Goal: Obtain resource: Download file/media

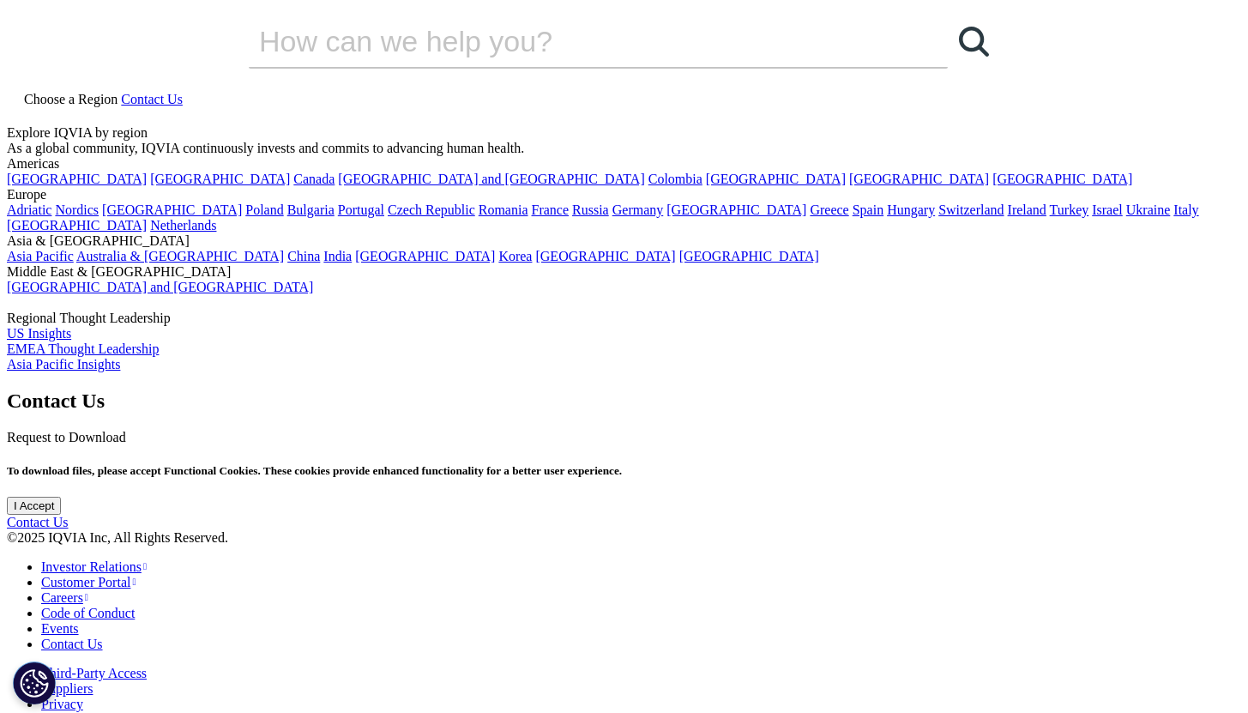
click at [61, 514] on input "I Accept" at bounding box center [34, 505] width 54 height 18
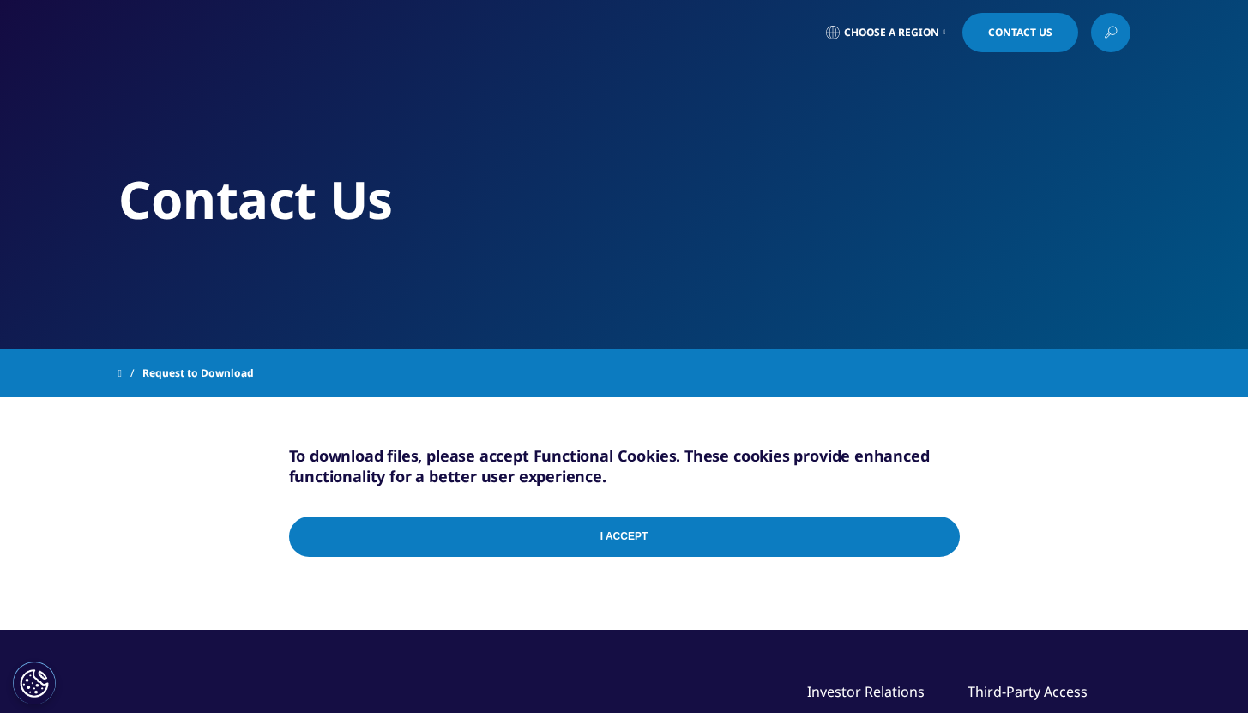
click at [619, 539] on input "I Accept" at bounding box center [624, 536] width 671 height 40
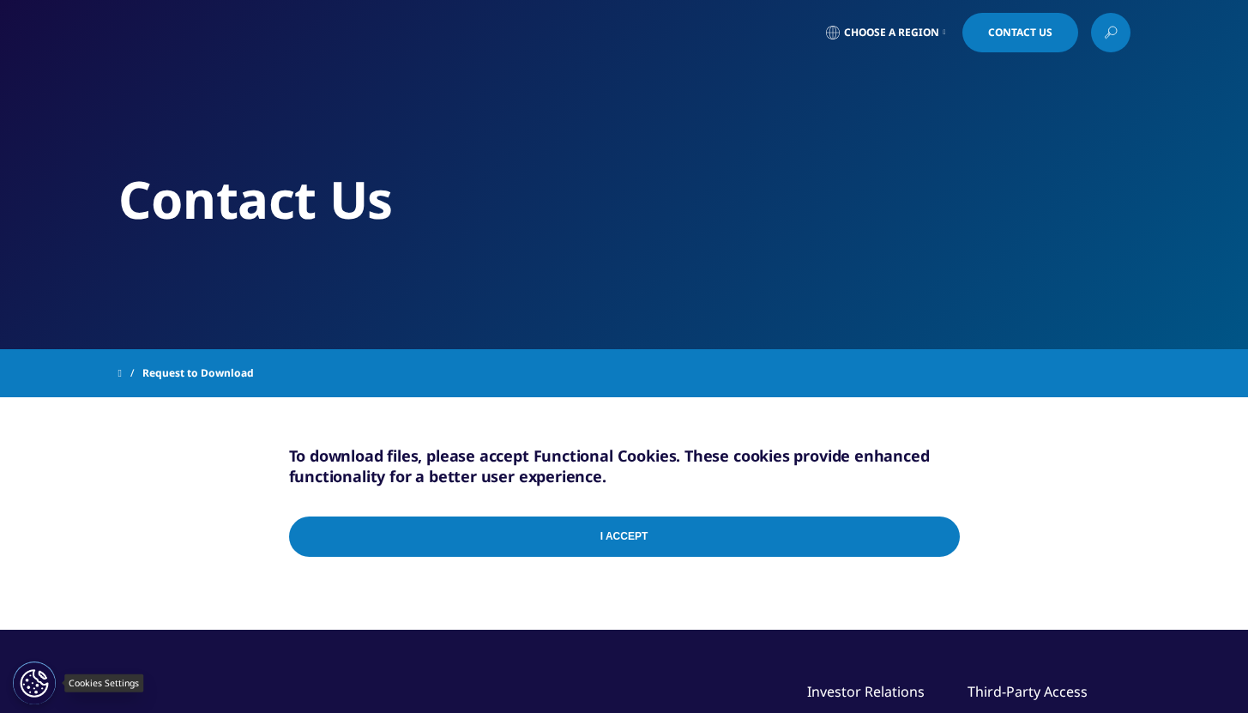
click at [38, 681] on button "Cookies Settings" at bounding box center [34, 682] width 43 height 43
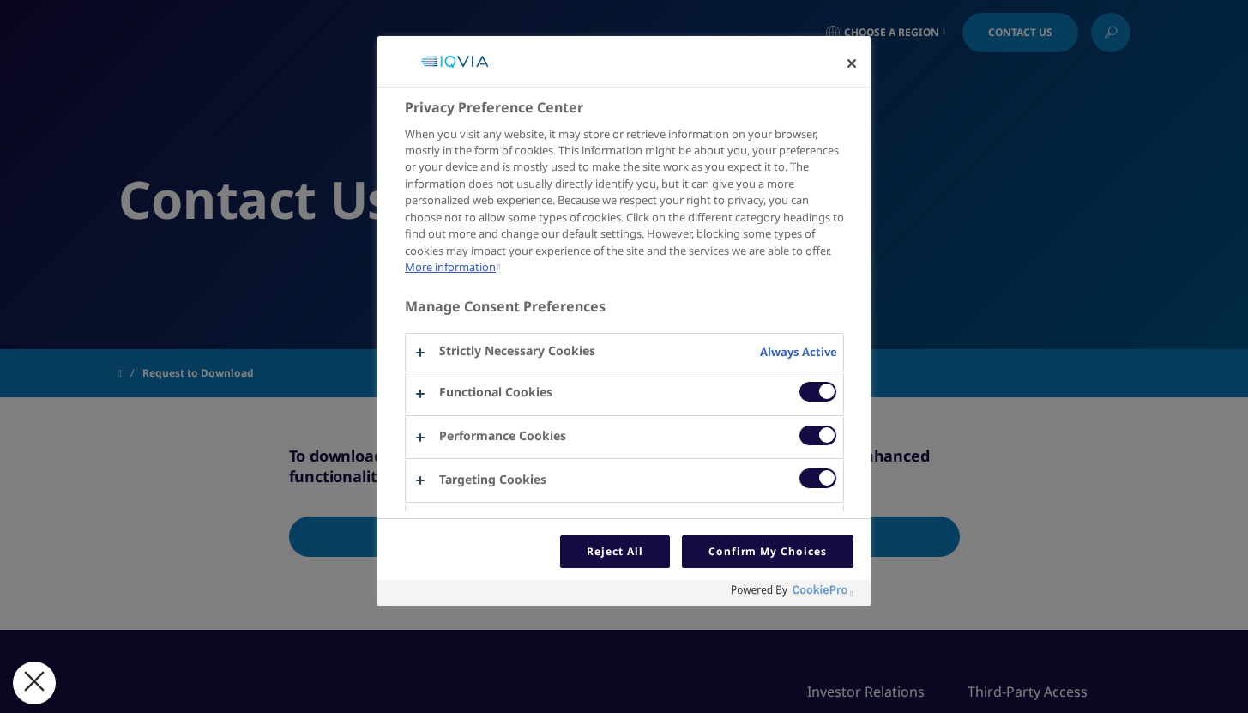
click at [798, 402] on span "Privacy Preference Center" at bounding box center [817, 391] width 39 height 21
click at [798, 381] on input "Functional Cookies" at bounding box center [798, 381] width 0 height 0
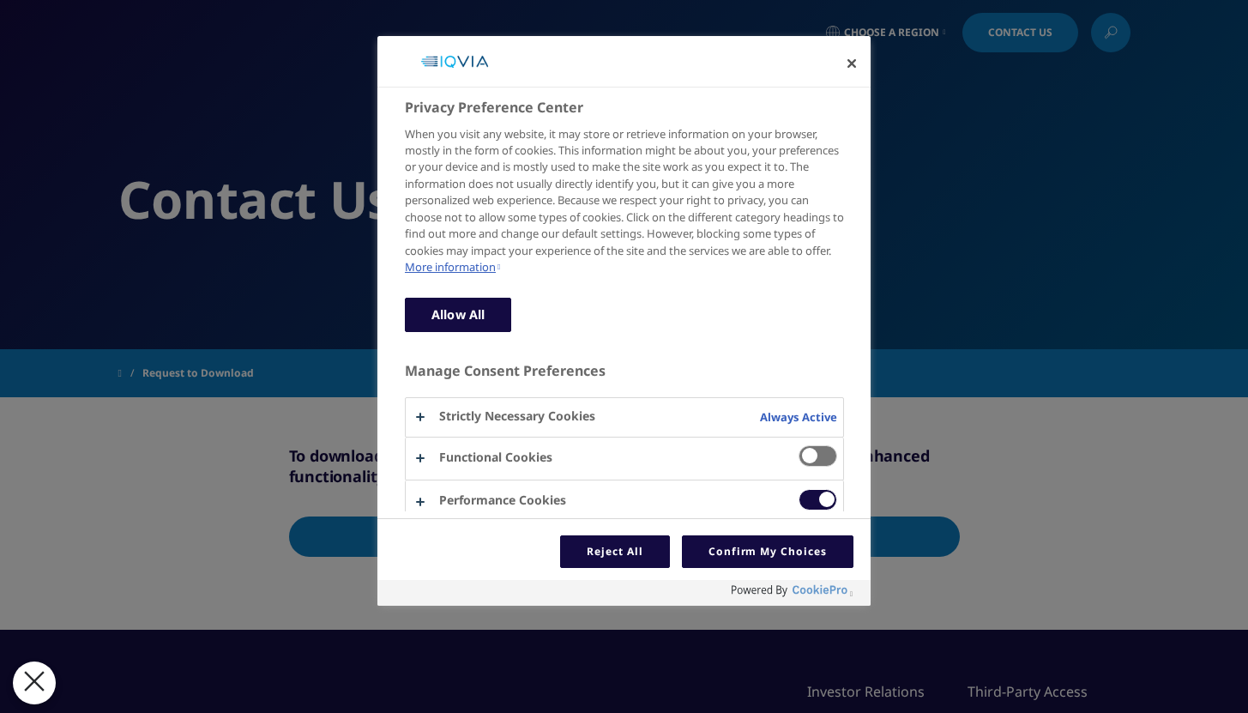
click at [815, 466] on span "Privacy Preference Center" at bounding box center [817, 455] width 39 height 21
click at [798, 445] on input "Functional Cookies" at bounding box center [798, 445] width 0 height 0
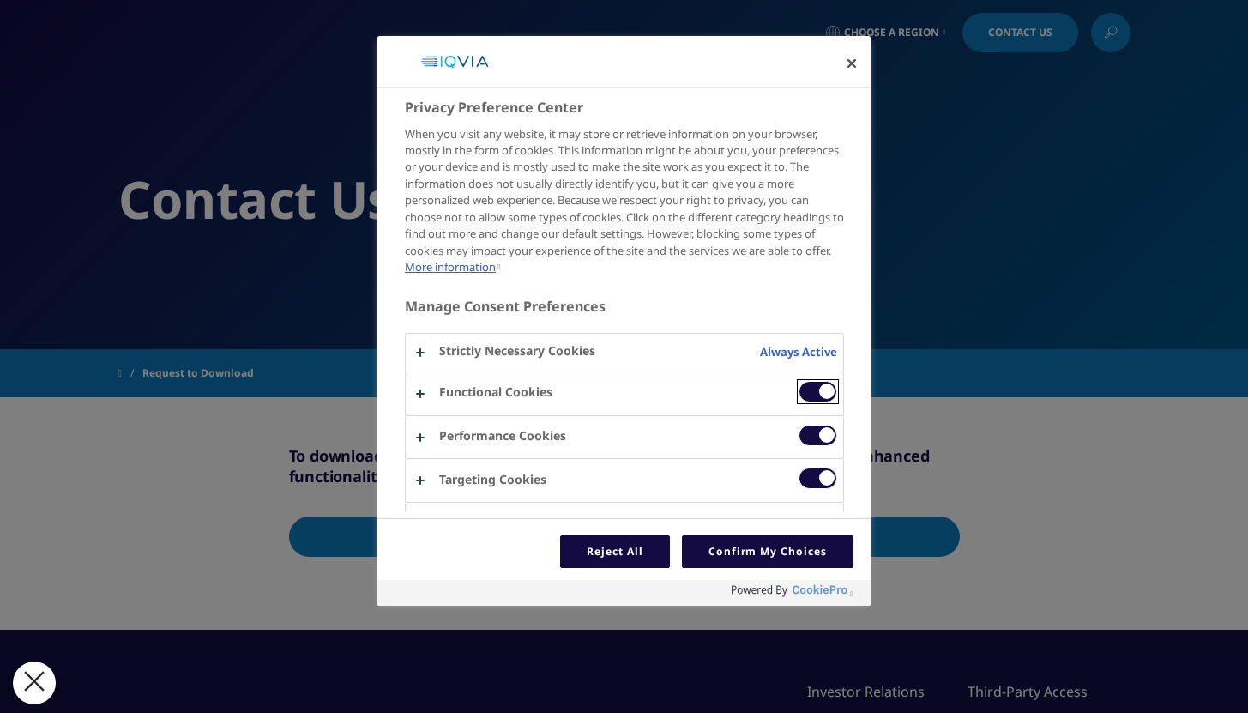
scroll to position [49, 0]
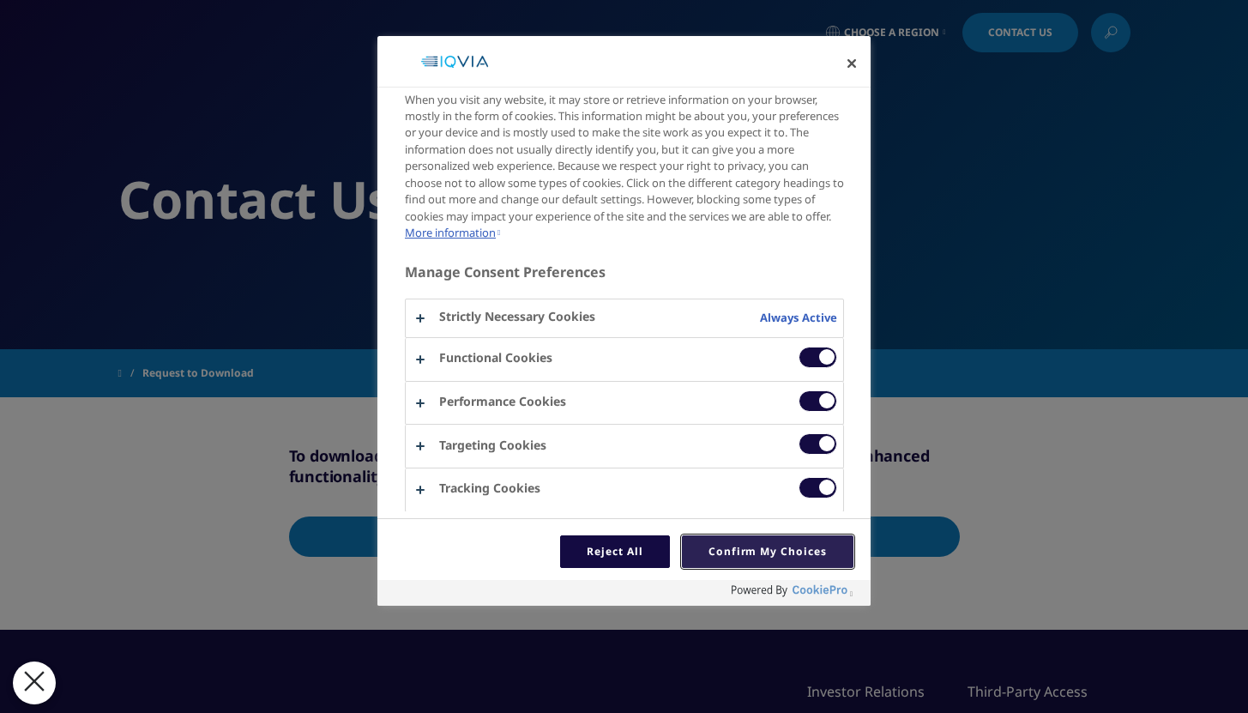
click at [753, 548] on button "Confirm My Choices" at bounding box center [767, 551] width 171 height 33
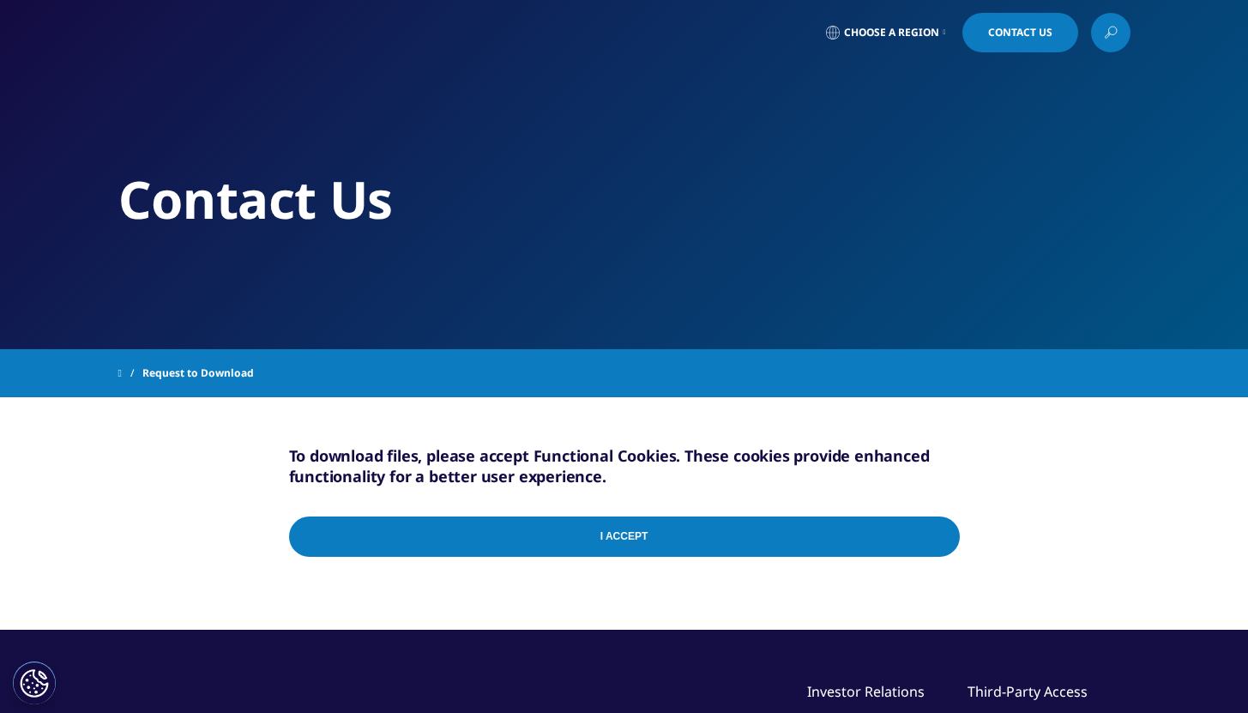
click at [621, 536] on input "I Accept" at bounding box center [624, 536] width 671 height 40
